Goal: Browse casually

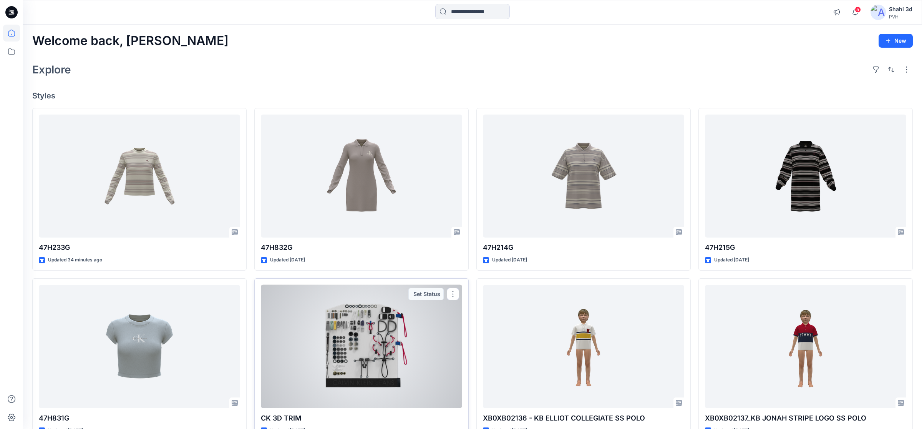
click at [392, 342] on div at bounding box center [361, 346] width 201 height 123
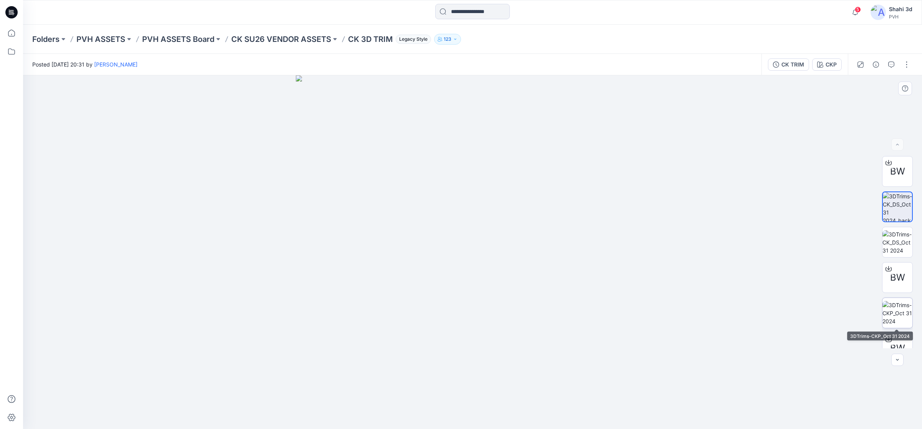
click at [904, 312] on img at bounding box center [897, 313] width 30 height 24
drag, startPoint x: 474, startPoint y: 250, endPoint x: 481, endPoint y: 386, distance: 136.1
click at [481, 386] on img at bounding box center [472, 189] width 875 height 479
drag, startPoint x: 484, startPoint y: 203, endPoint x: 501, endPoint y: 192, distance: 20.7
click at [501, 192] on img at bounding box center [472, 171] width 875 height 514
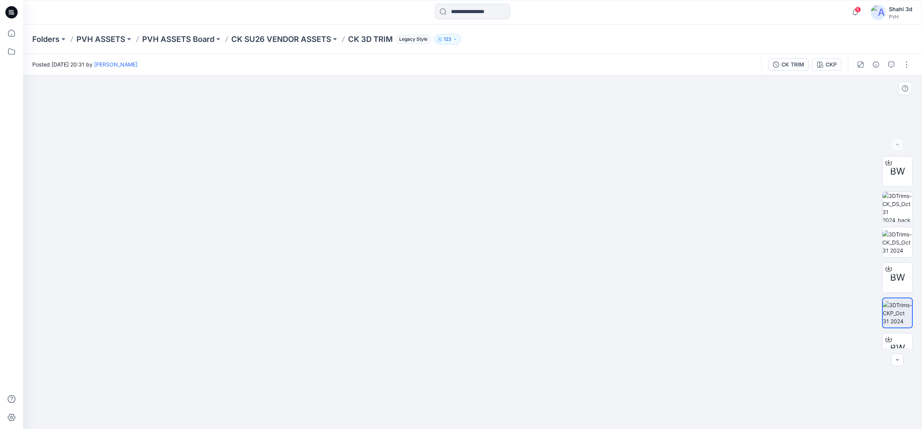
drag, startPoint x: 476, startPoint y: 309, endPoint x: 490, endPoint y: 86, distance: 223.6
click at [490, 86] on img at bounding box center [472, 64] width 875 height 730
click at [893, 242] on img at bounding box center [897, 242] width 30 height 24
drag, startPoint x: 434, startPoint y: 174, endPoint x: 418, endPoint y: 366, distance: 192.7
click at [420, 366] on img at bounding box center [473, 232] width 810 height 391
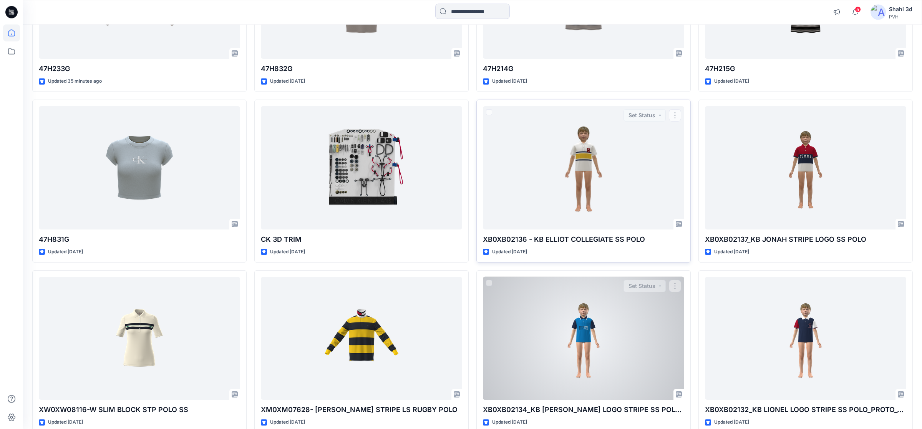
scroll to position [282, 0]
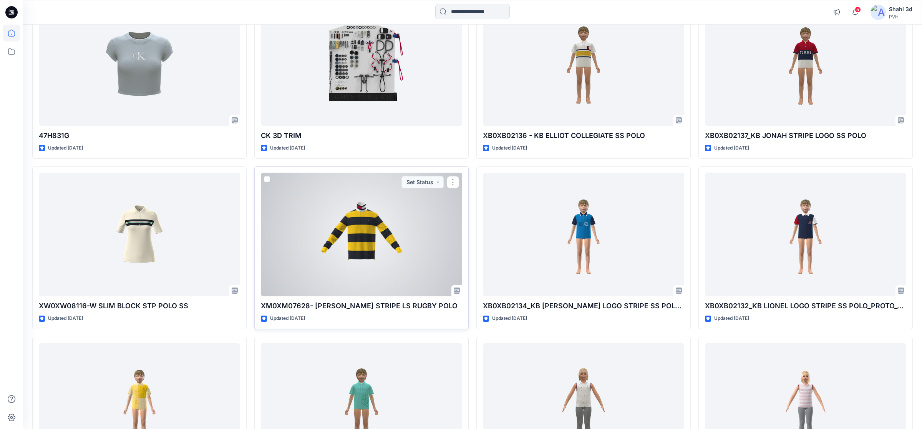
click at [392, 234] on div at bounding box center [361, 234] width 201 height 123
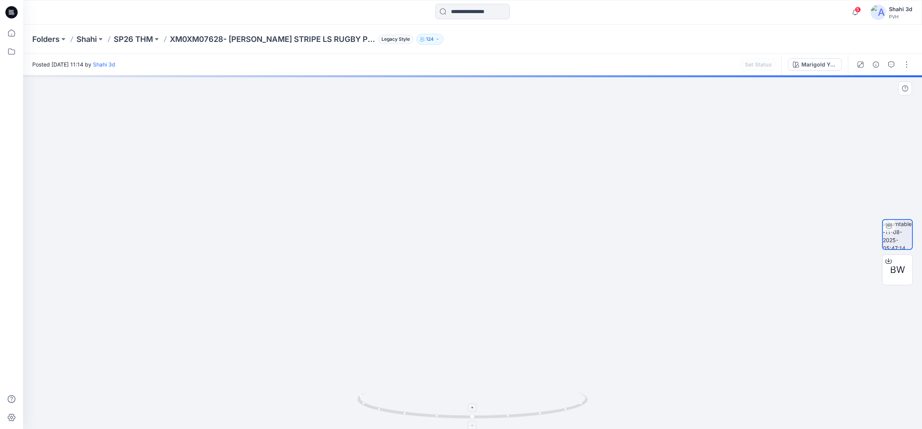
drag, startPoint x: 455, startPoint y: 182, endPoint x: 459, endPoint y: 405, distance: 222.4
click at [459, 405] on div at bounding box center [472, 251] width 899 height 353
